Goal: Browse casually

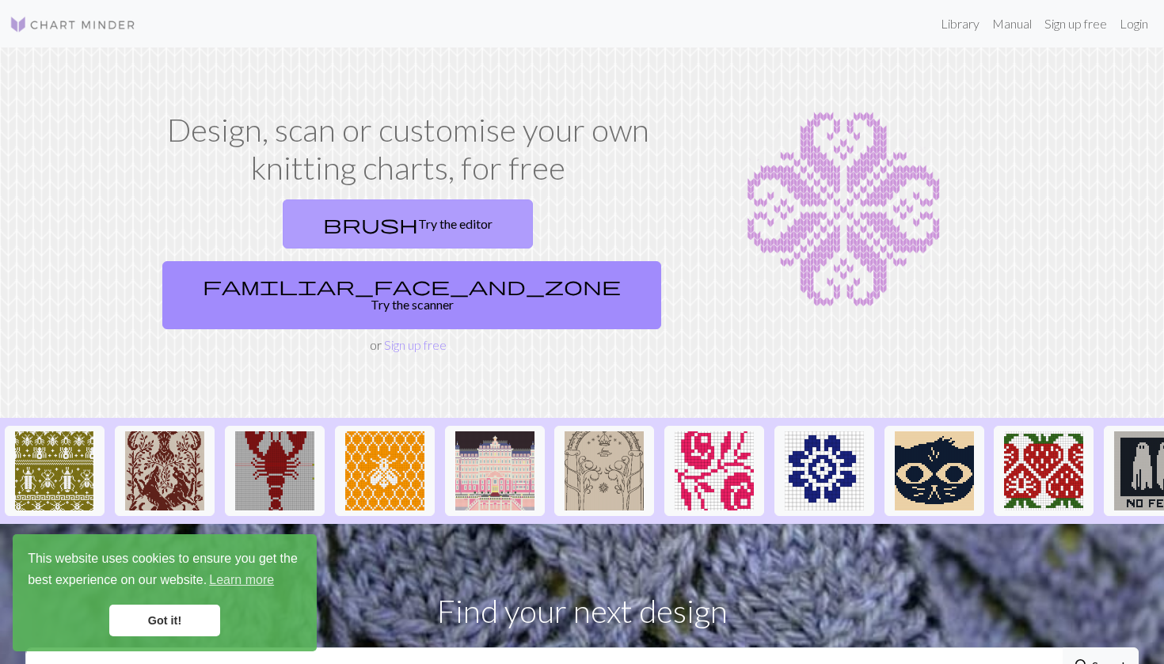
click at [285, 230] on link "brush Try the editor" at bounding box center [408, 224] width 250 height 49
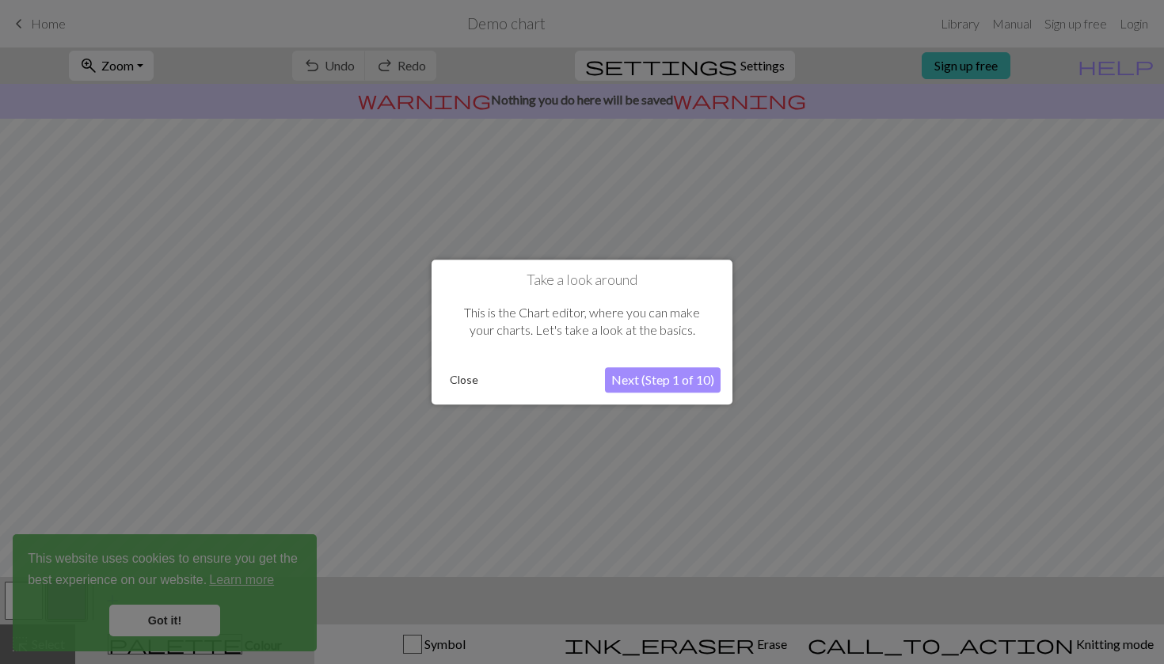
click at [649, 374] on button "Next (Step 1 of 10)" at bounding box center [663, 379] width 116 height 25
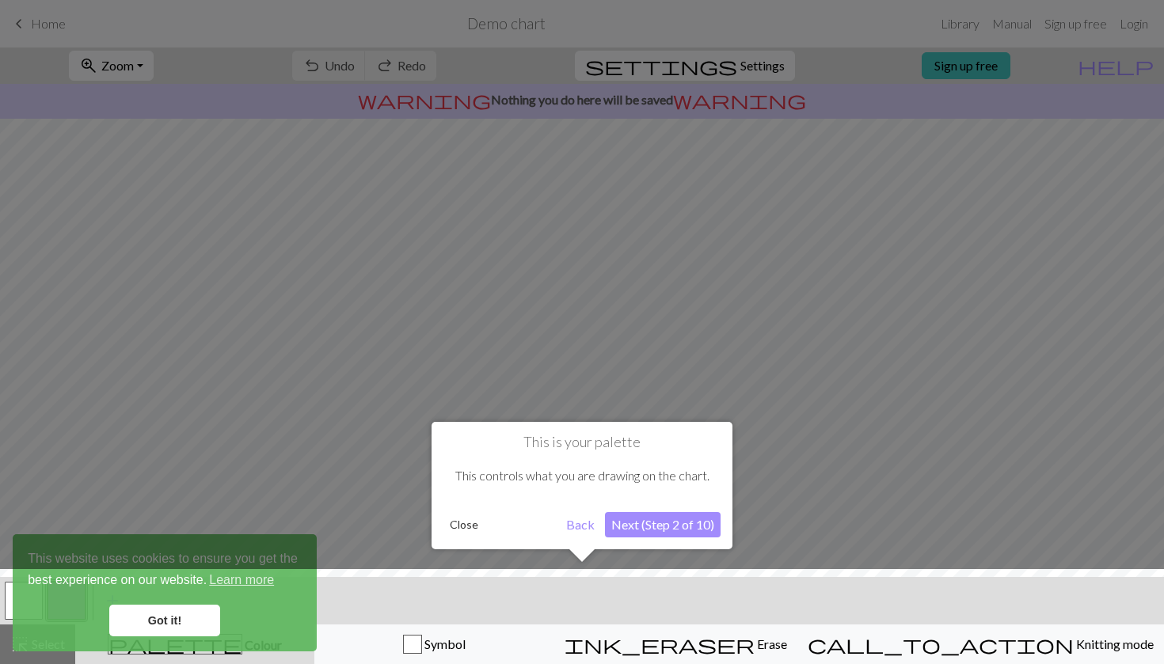
click at [455, 523] on button "Close" at bounding box center [464, 525] width 41 height 24
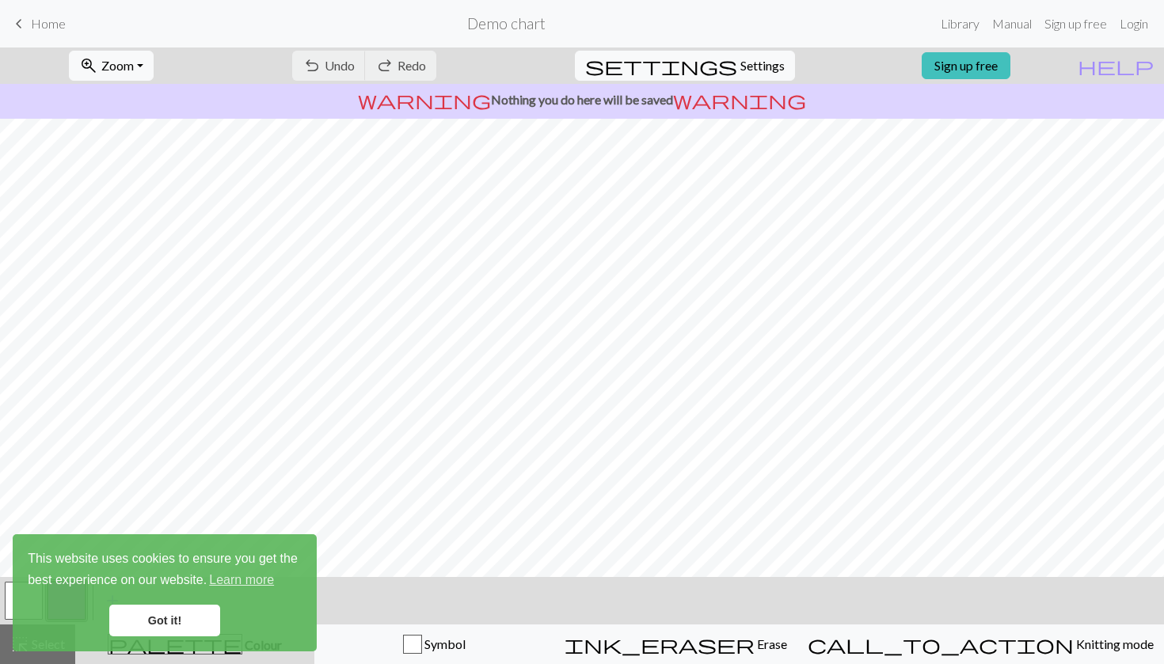
click at [192, 621] on link "Got it!" at bounding box center [164, 621] width 111 height 32
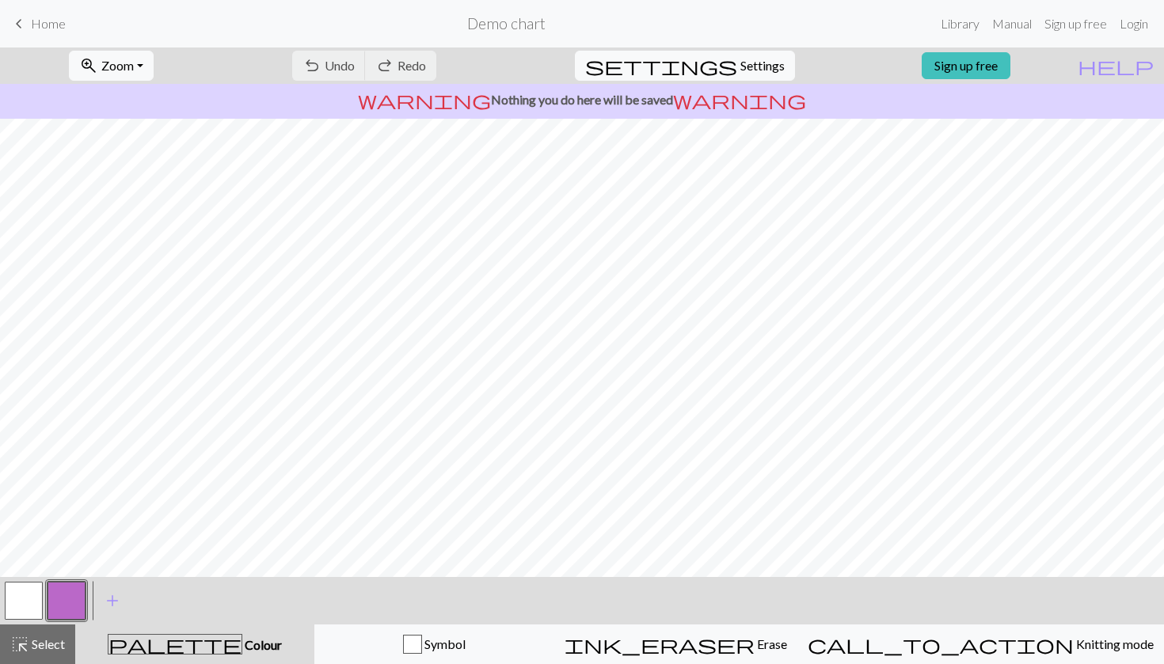
click at [212, 653] on div "palette Colour Colour" at bounding box center [195, 644] width 220 height 21
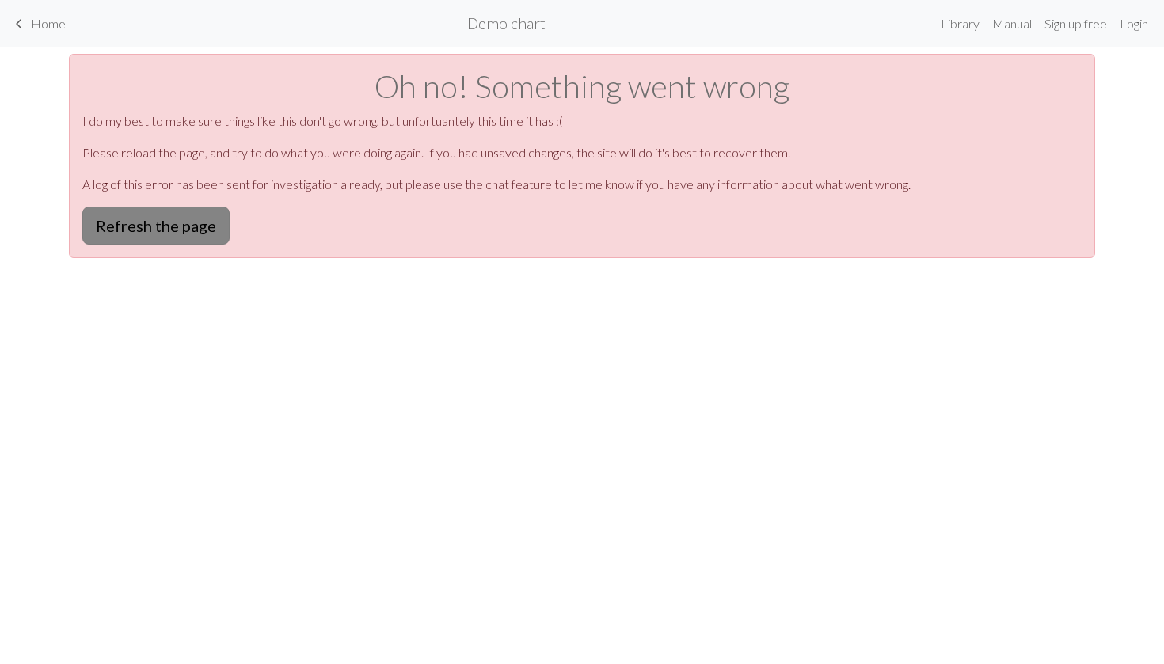
click at [193, 222] on button "Refresh the page" at bounding box center [155, 226] width 147 height 38
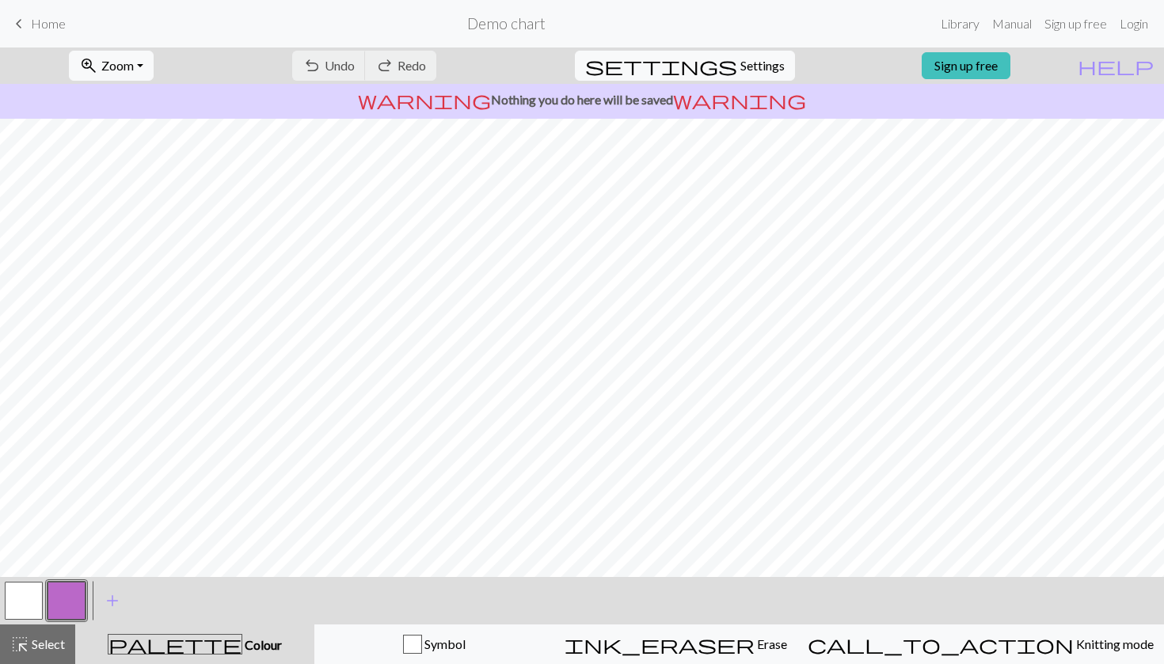
click at [42, 26] on span "Home" at bounding box center [48, 23] width 35 height 15
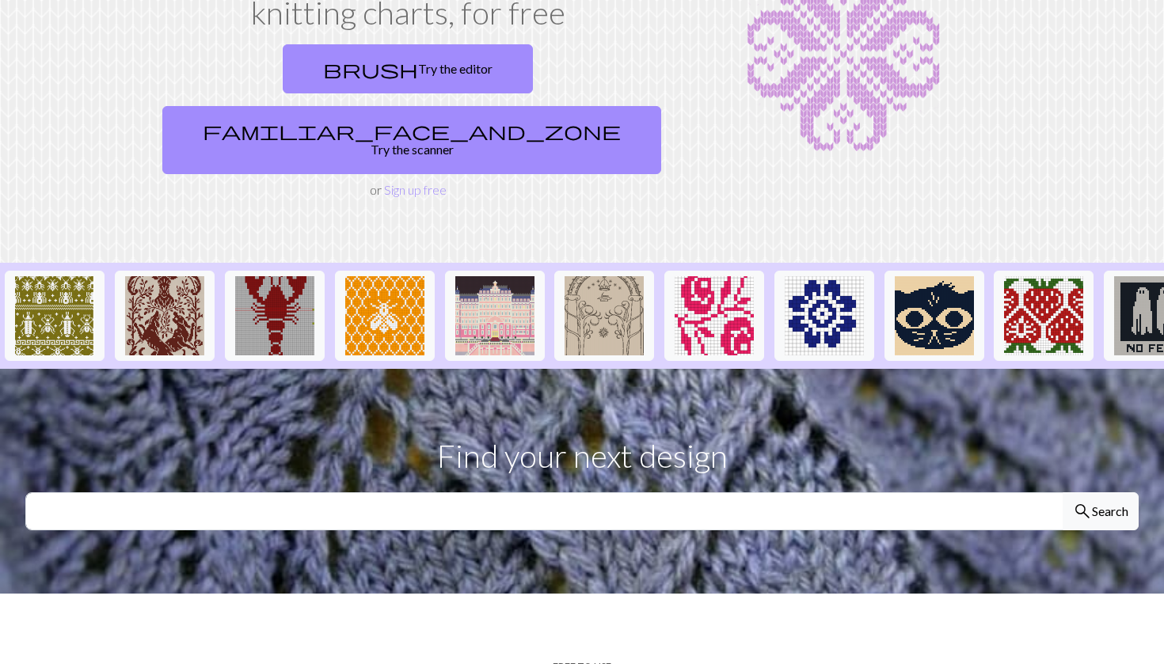
scroll to position [155, 0]
click at [524, 276] on img at bounding box center [494, 315] width 79 height 79
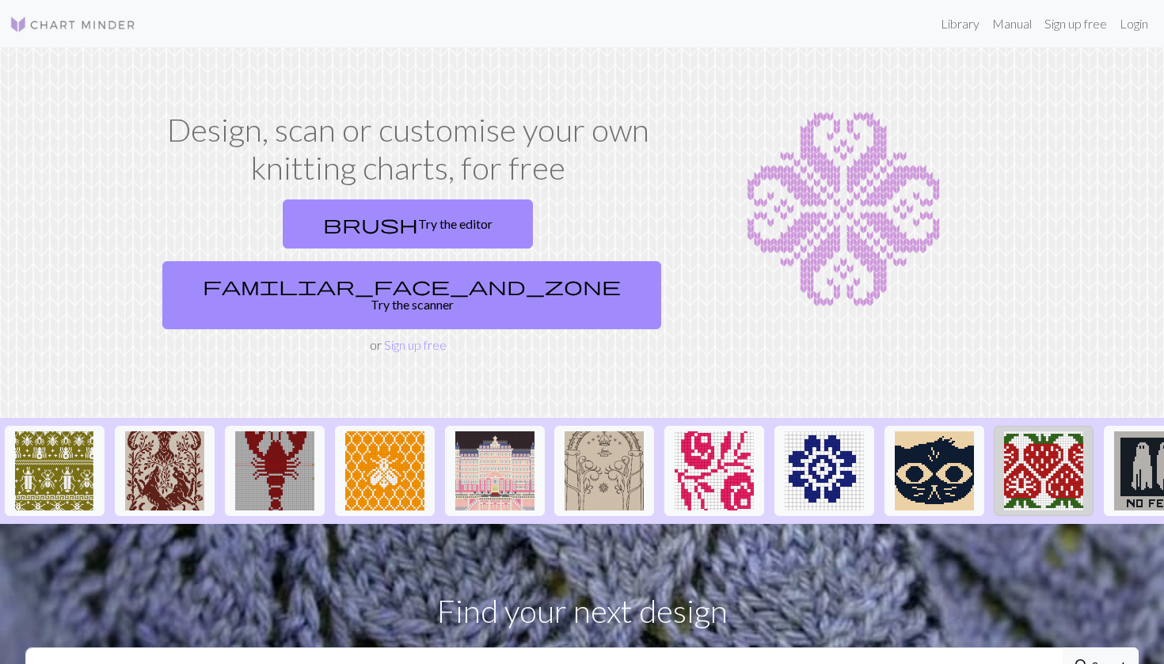
click at [1040, 449] on img at bounding box center [1043, 471] width 79 height 79
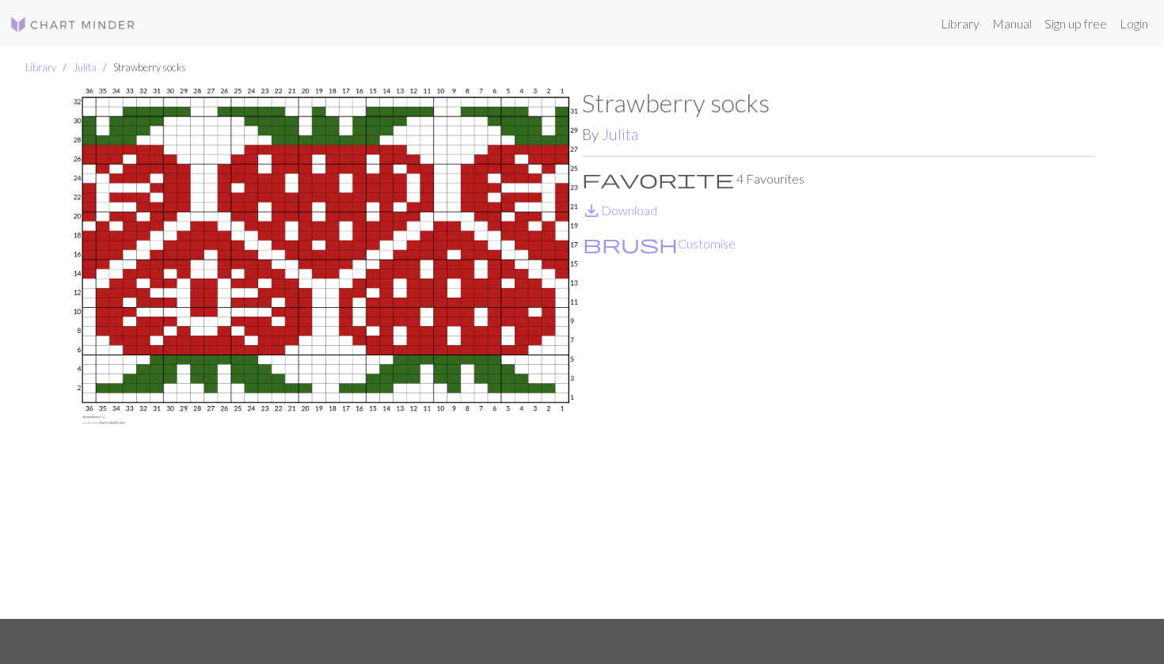
click at [63, 29] on img at bounding box center [73, 24] width 127 height 19
